Goal: Information Seeking & Learning: Learn about a topic

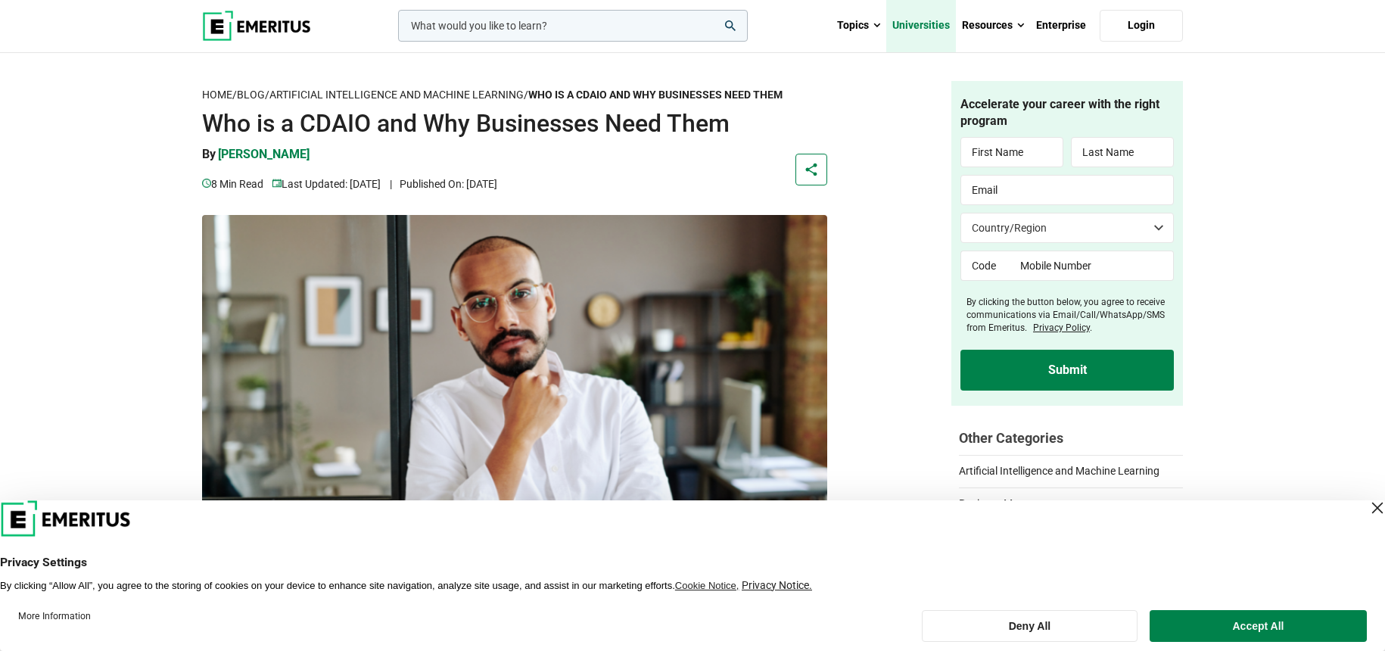
click at [929, 23] on link "Universities" at bounding box center [921, 25] width 70 height 53
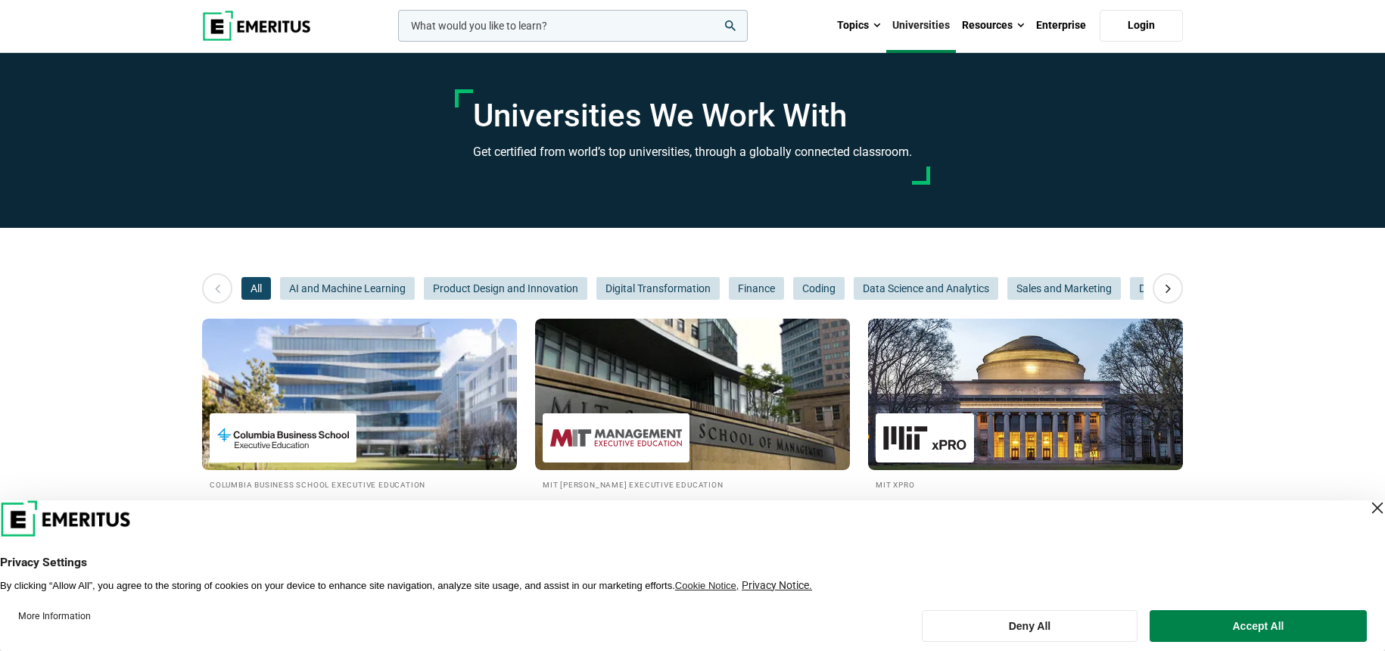
scroll to position [8, 0]
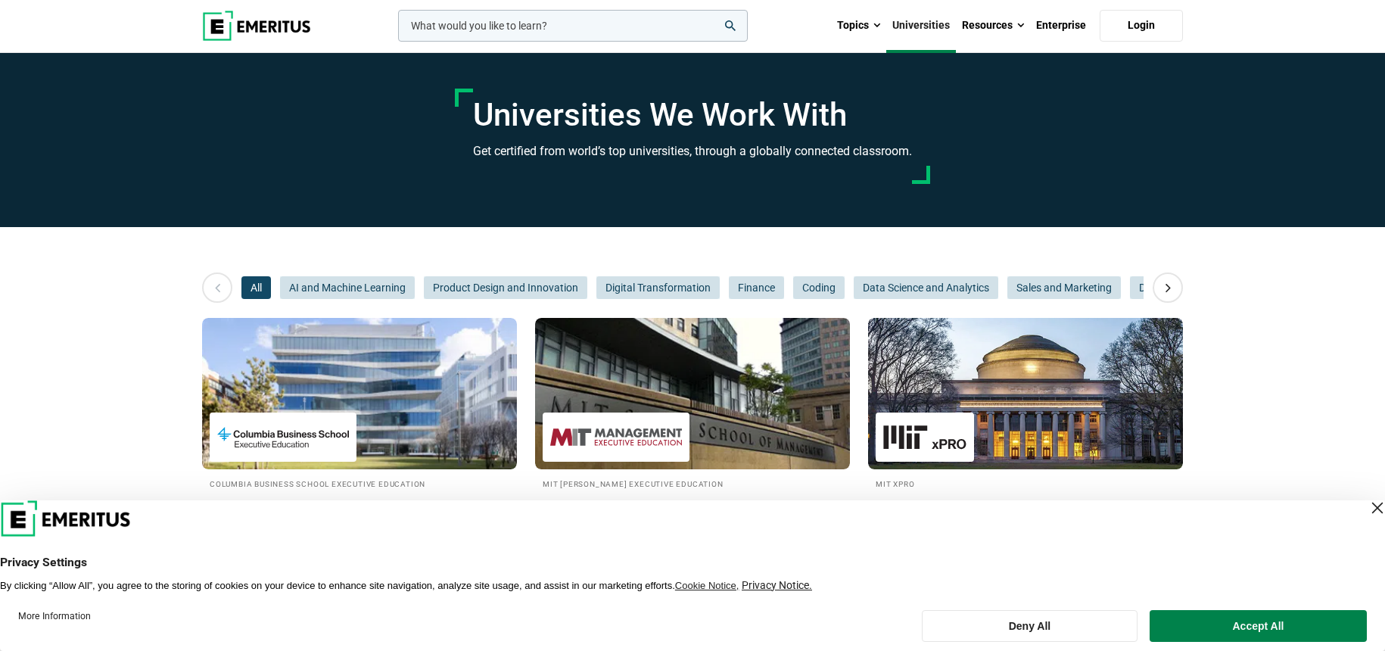
click at [1367, 509] on div "Close Layer" at bounding box center [1377, 507] width 21 height 21
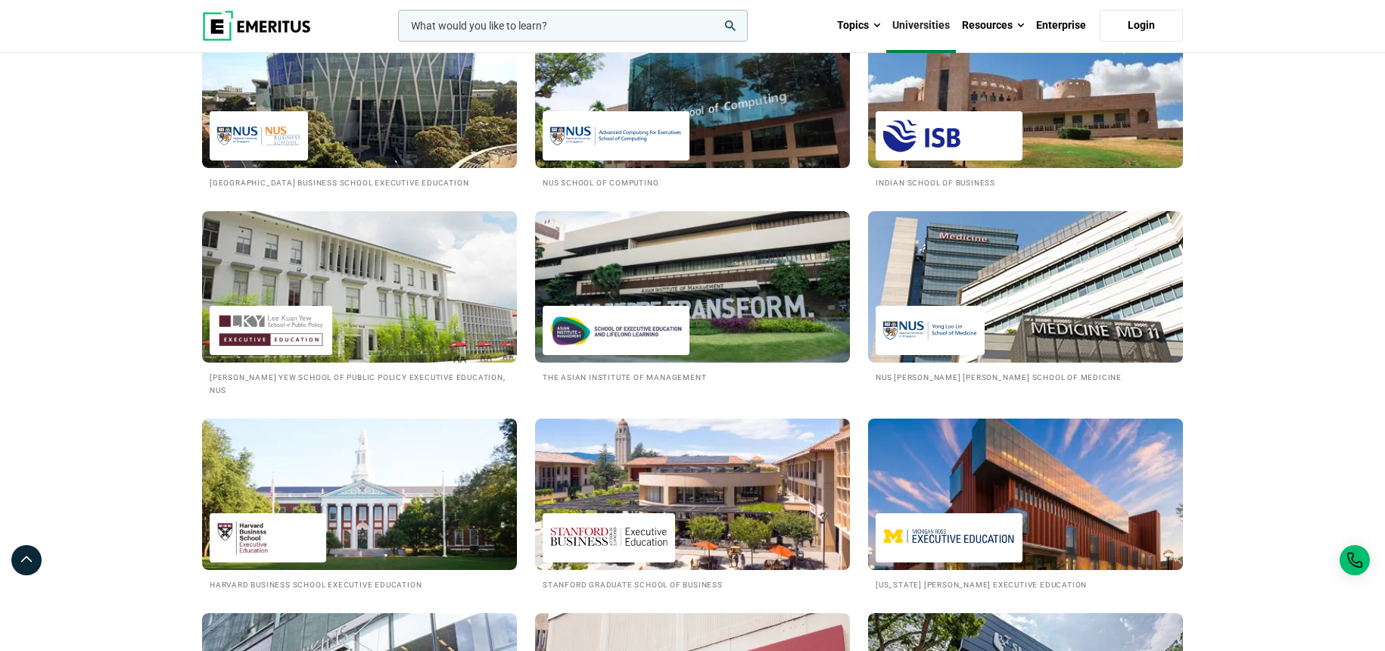
scroll to position [1330, 0]
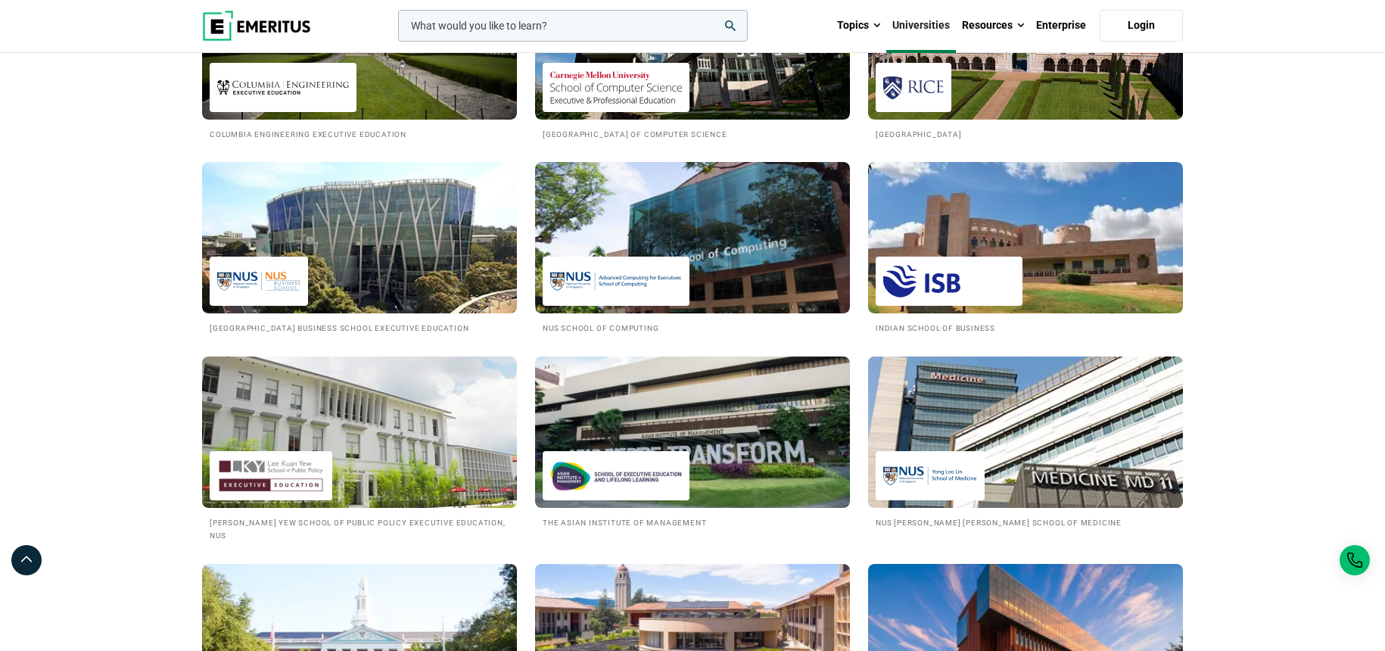
click at [957, 493] on img at bounding box center [930, 476] width 94 height 34
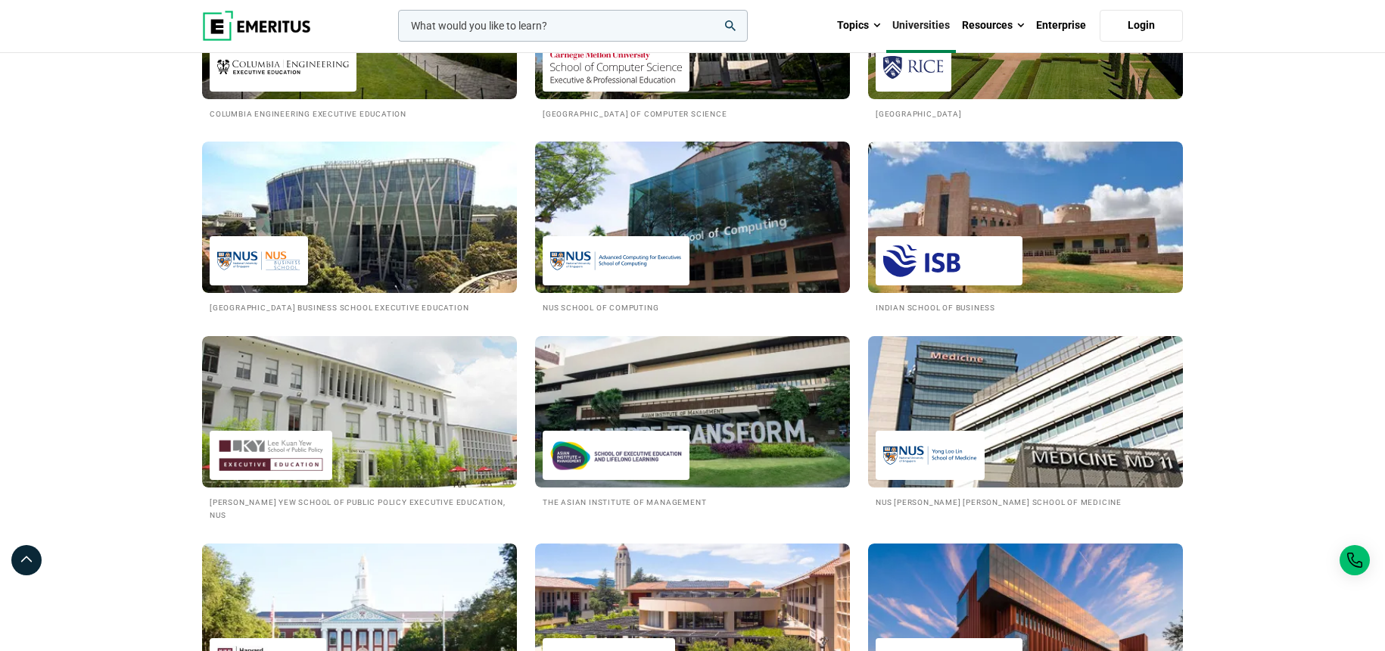
scroll to position [1423, 0]
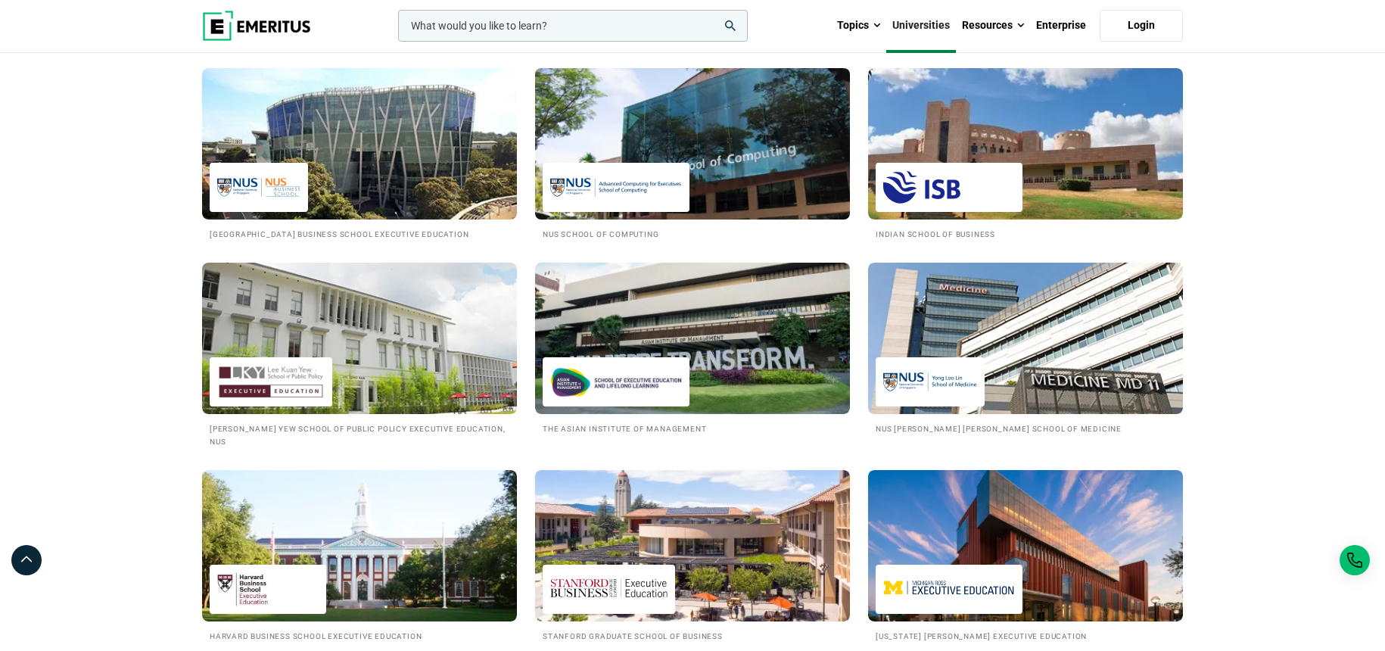
click at [659, 170] on img at bounding box center [616, 187] width 132 height 34
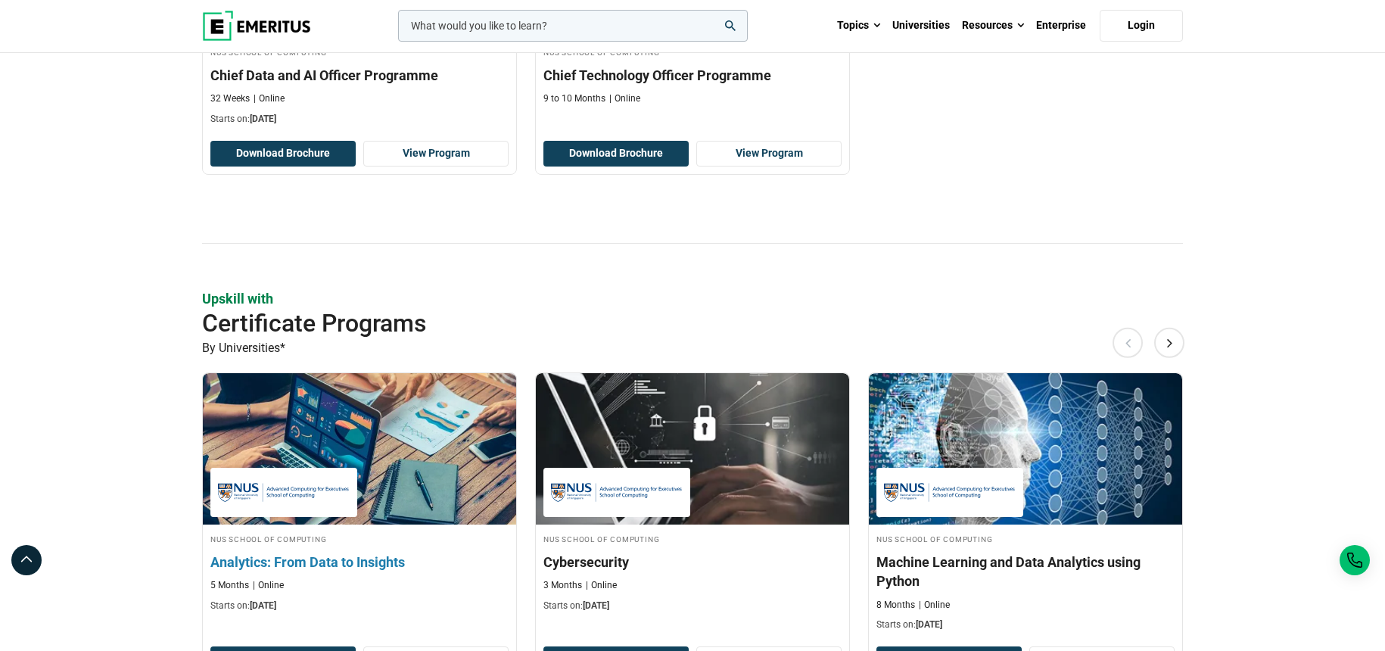
scroll to position [509, 0]
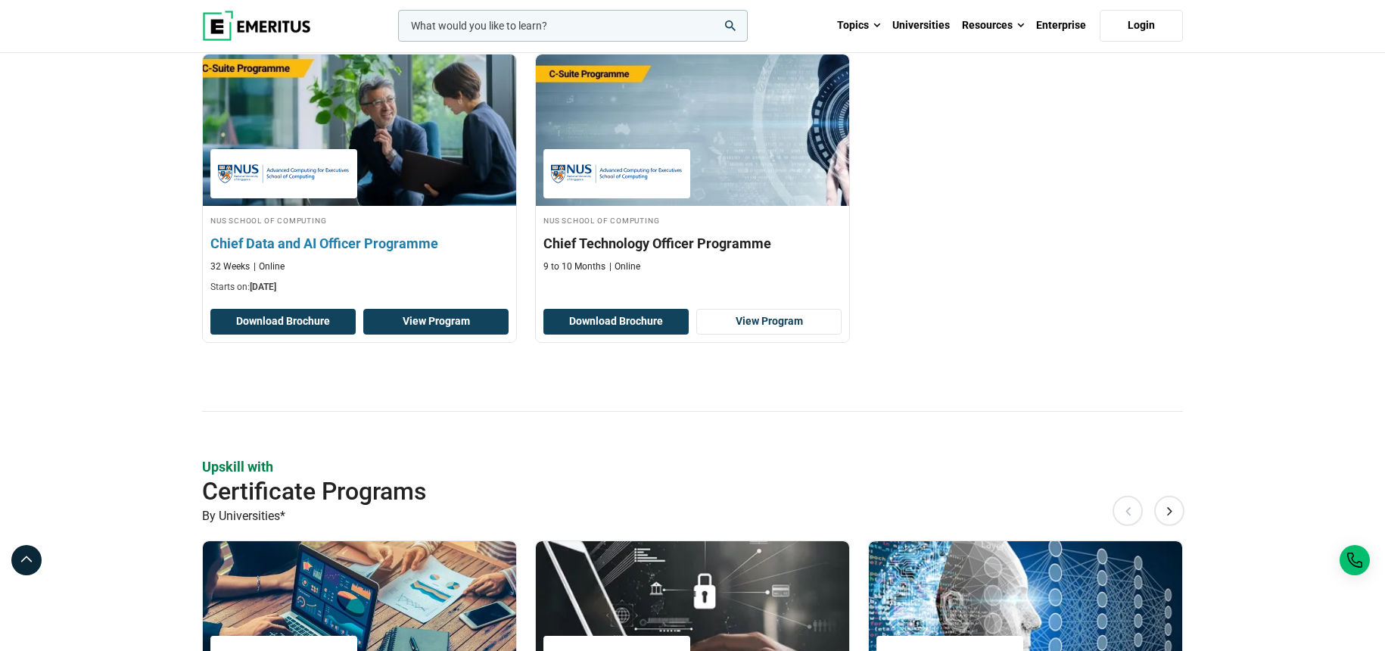
click at [436, 325] on link "View Program" at bounding box center [435, 322] width 145 height 26
